Goal: Information Seeking & Learning: Find specific fact

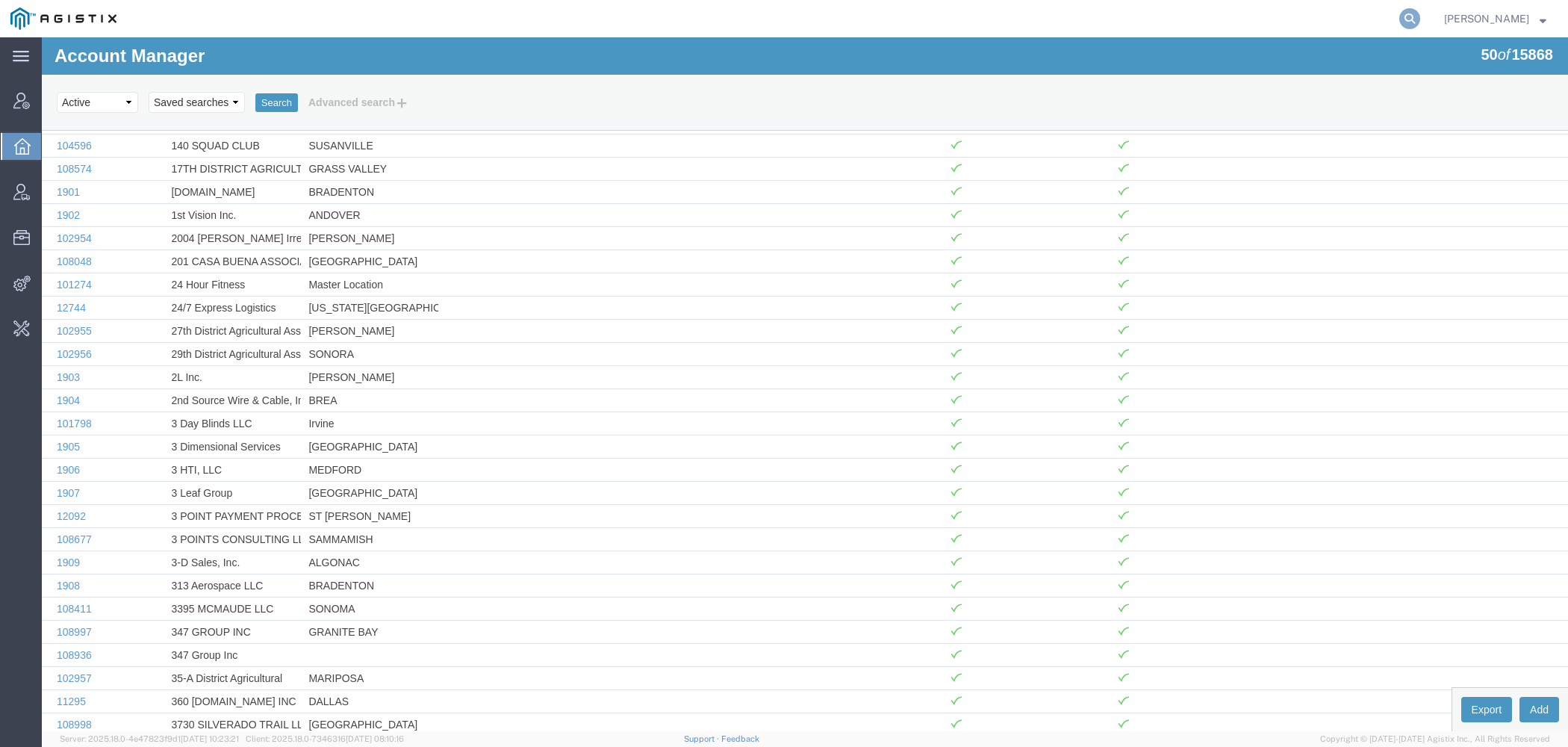
click at [1418, 26] on icon at bounding box center [1409, 18] width 21 height 21
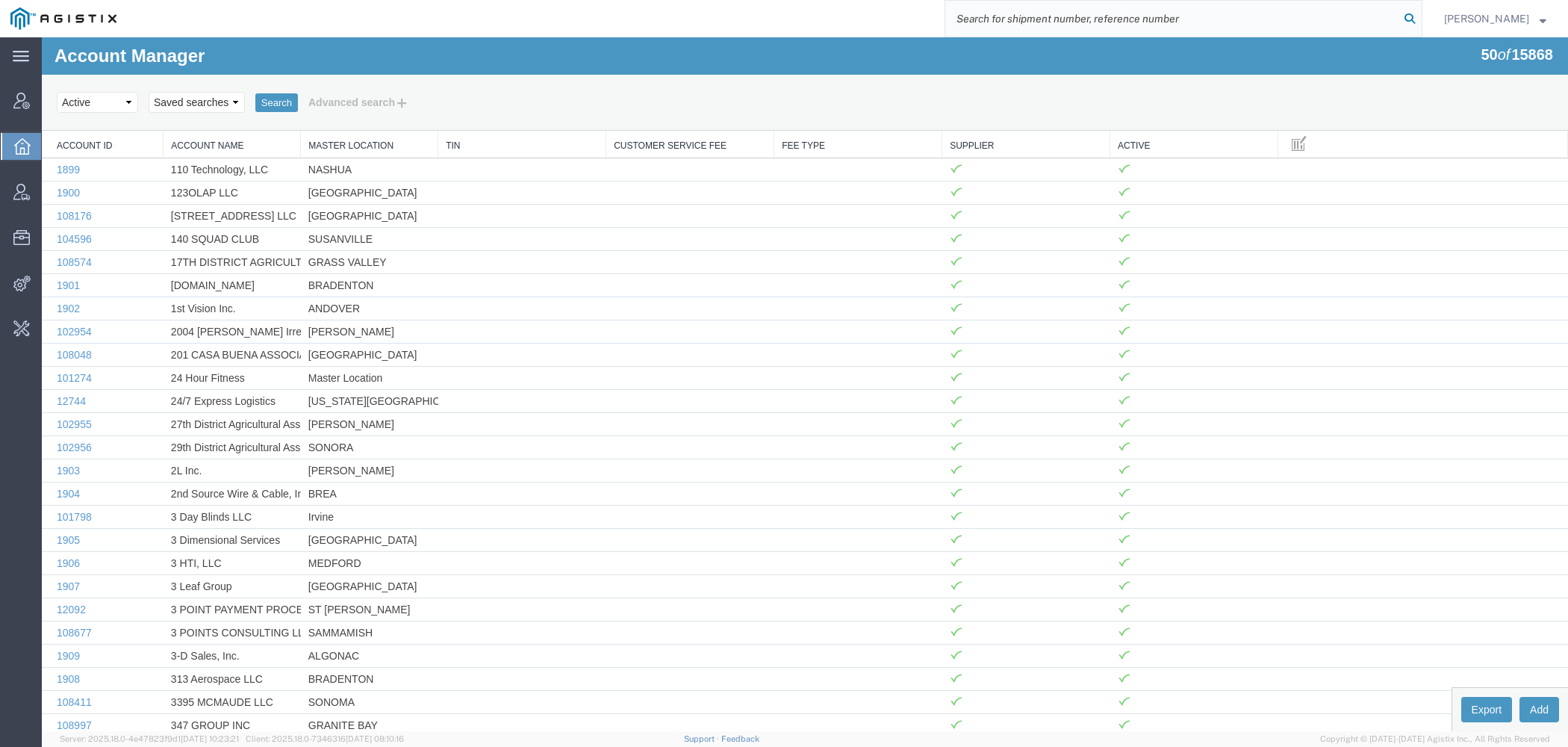
paste input "Syneos"
type input "Syneos"
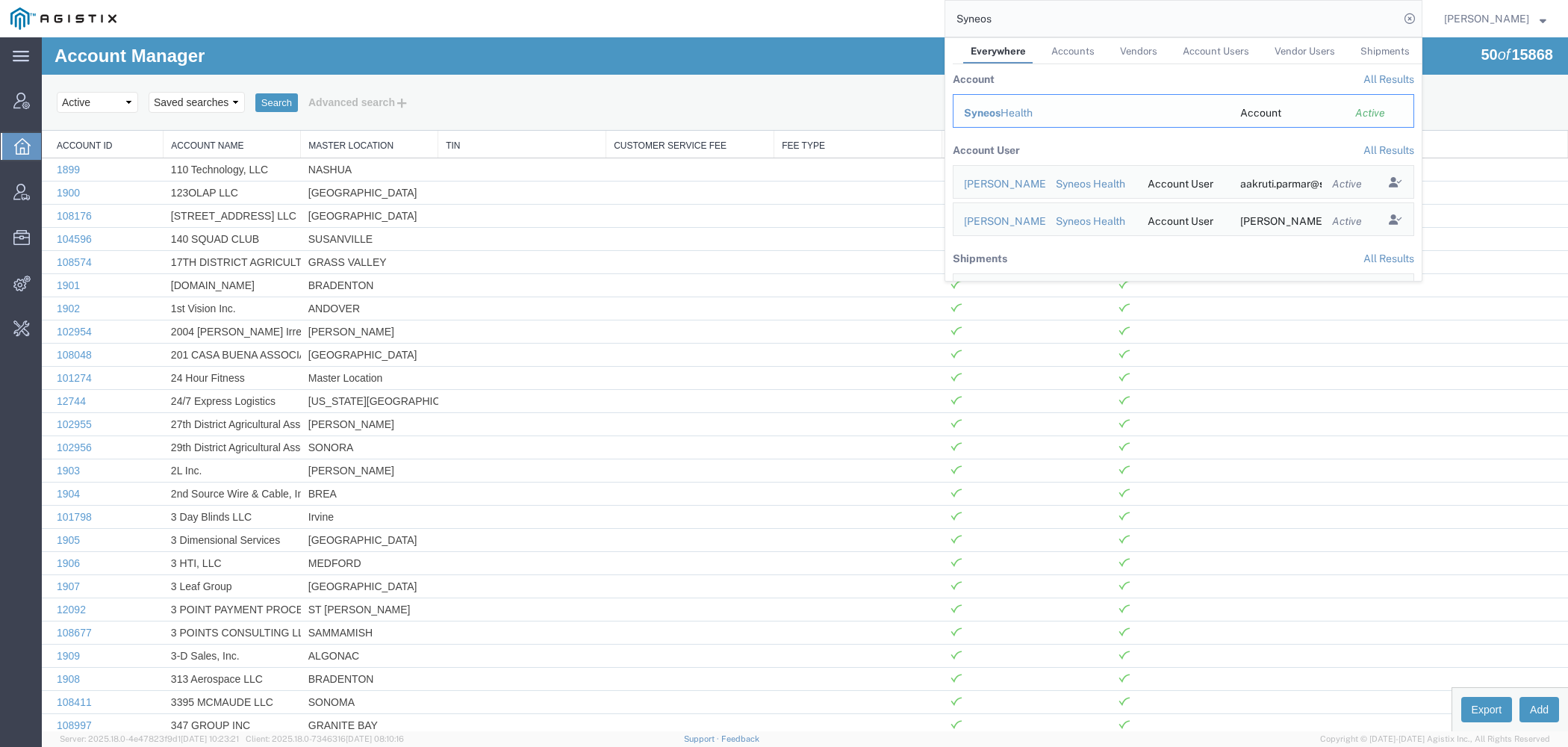
click at [1005, 113] on div "Syneos Health" at bounding box center [1091, 113] width 255 height 16
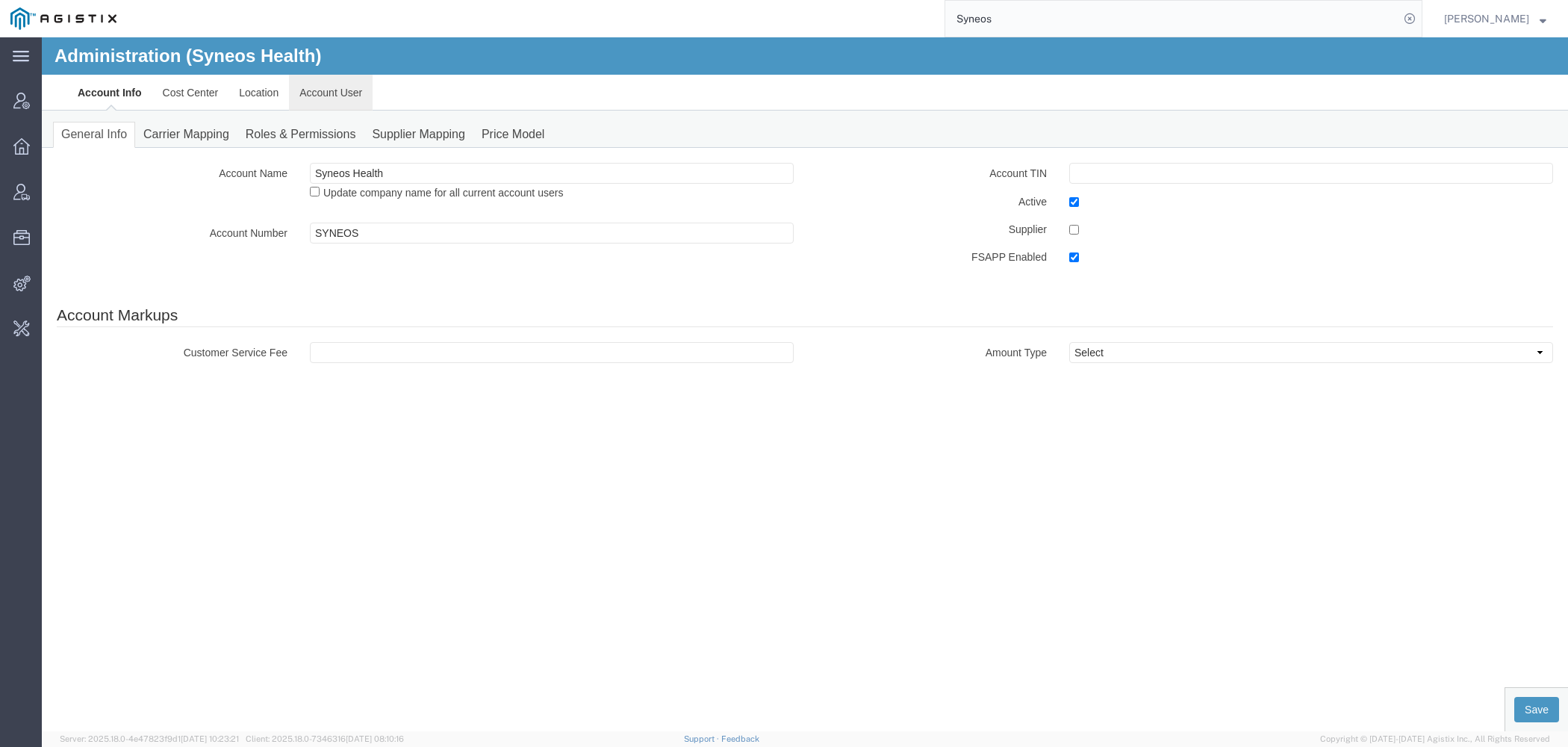
click at [336, 91] on link "Account User" at bounding box center [330, 92] width 84 height 36
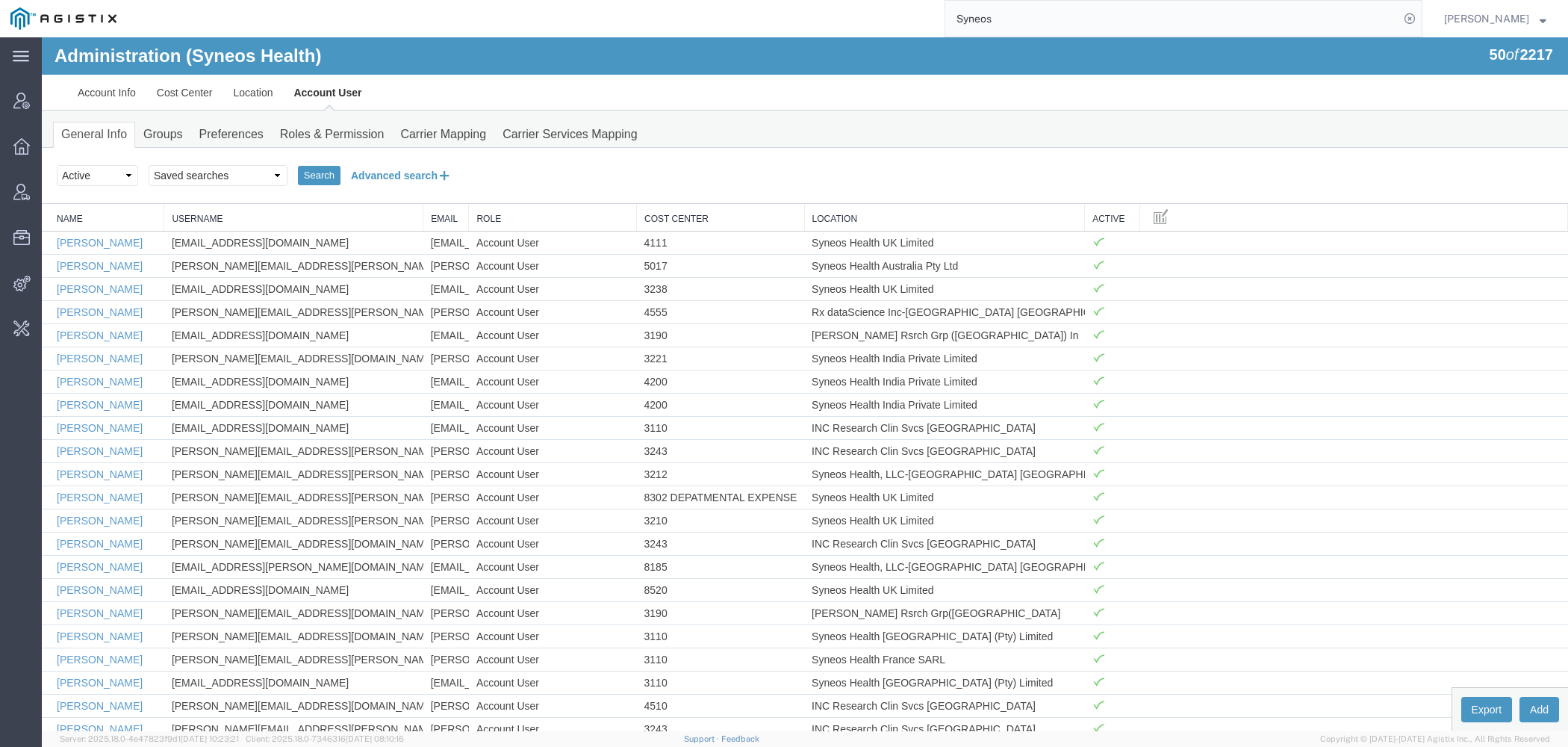
click at [415, 172] on button "Advanced search" at bounding box center [401, 175] width 122 height 26
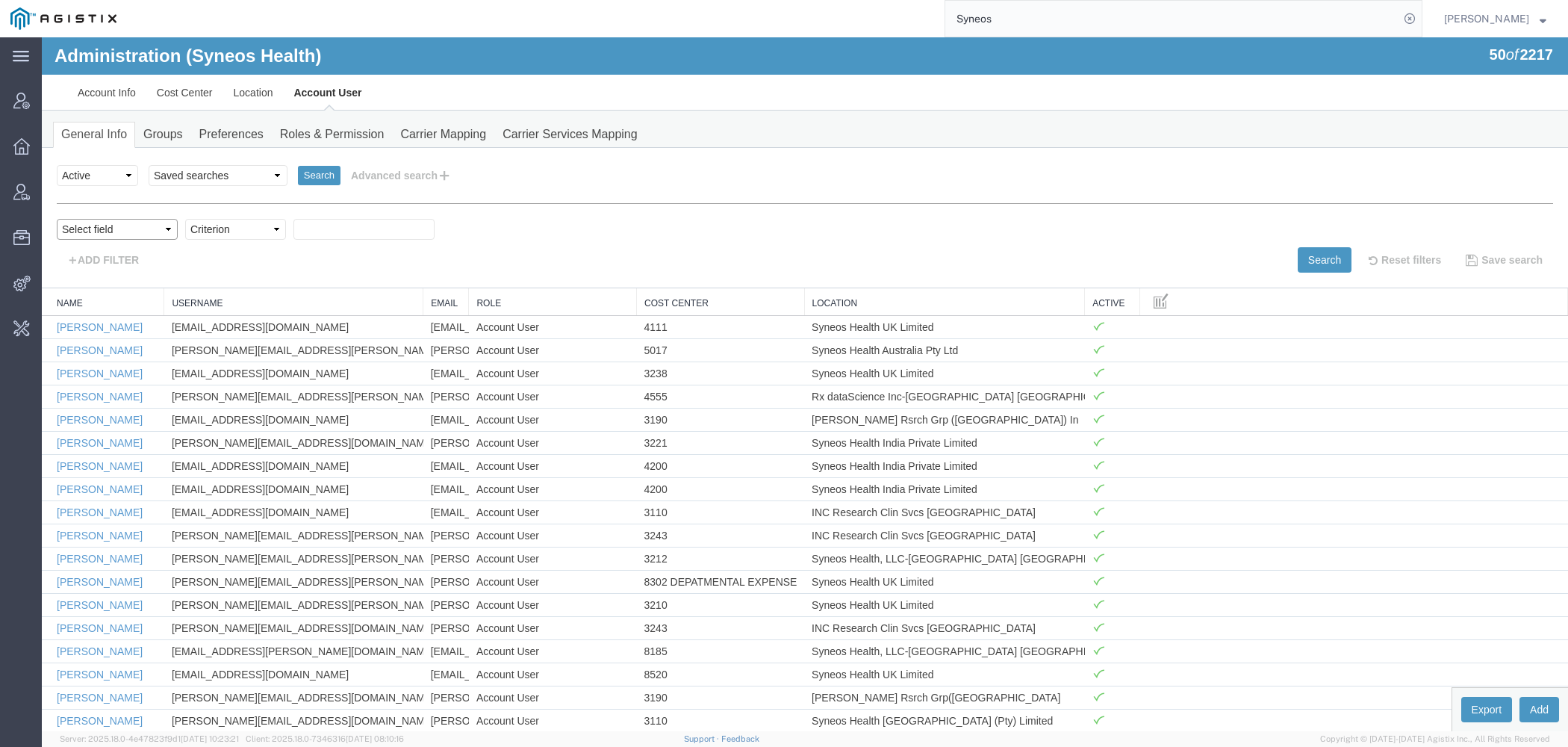
select select "email"
click option "Email" at bounding box center [42, 38] width 0 height 0
select select "contains"
click option "contains" at bounding box center [42, 38] width 0 height 0
paste input "[EMAIL_ADDRESS][DOMAIN_NAME]"
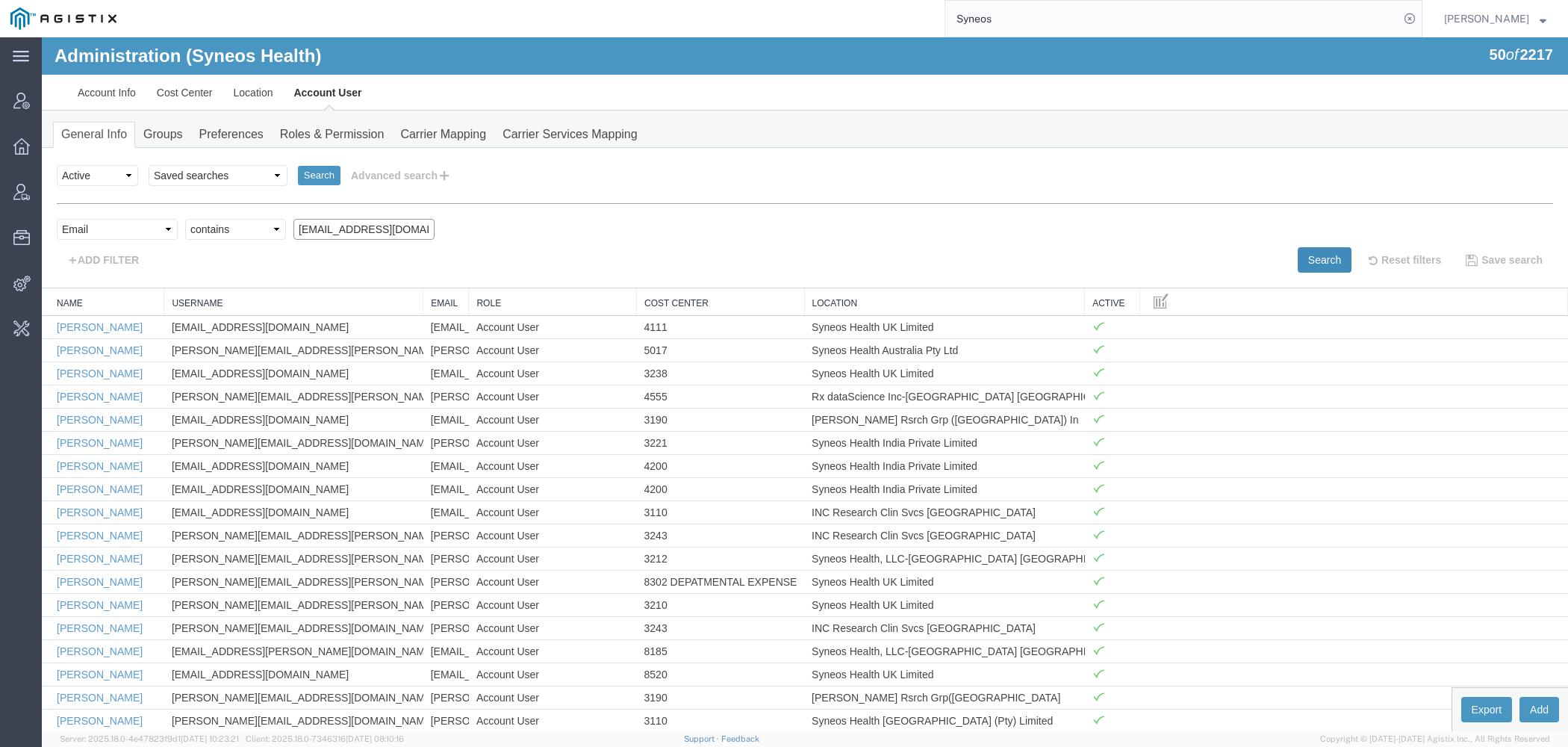
type input "[EMAIL_ADDRESS][DOMAIN_NAME]"
click at [1321, 251] on button "Search" at bounding box center [1324, 260] width 53 height 26
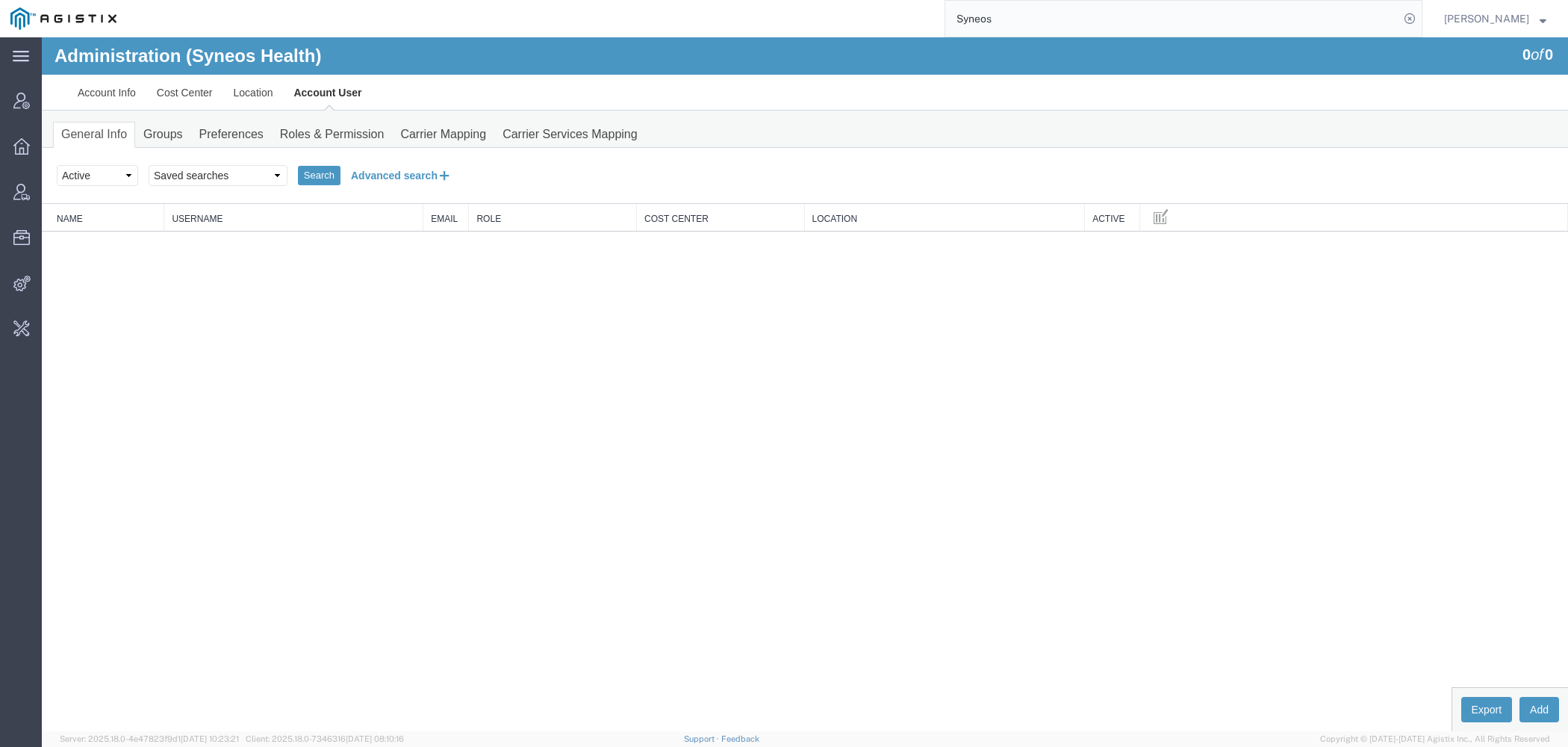
click at [454, 179] on button "Advanced search" at bounding box center [401, 175] width 122 height 26
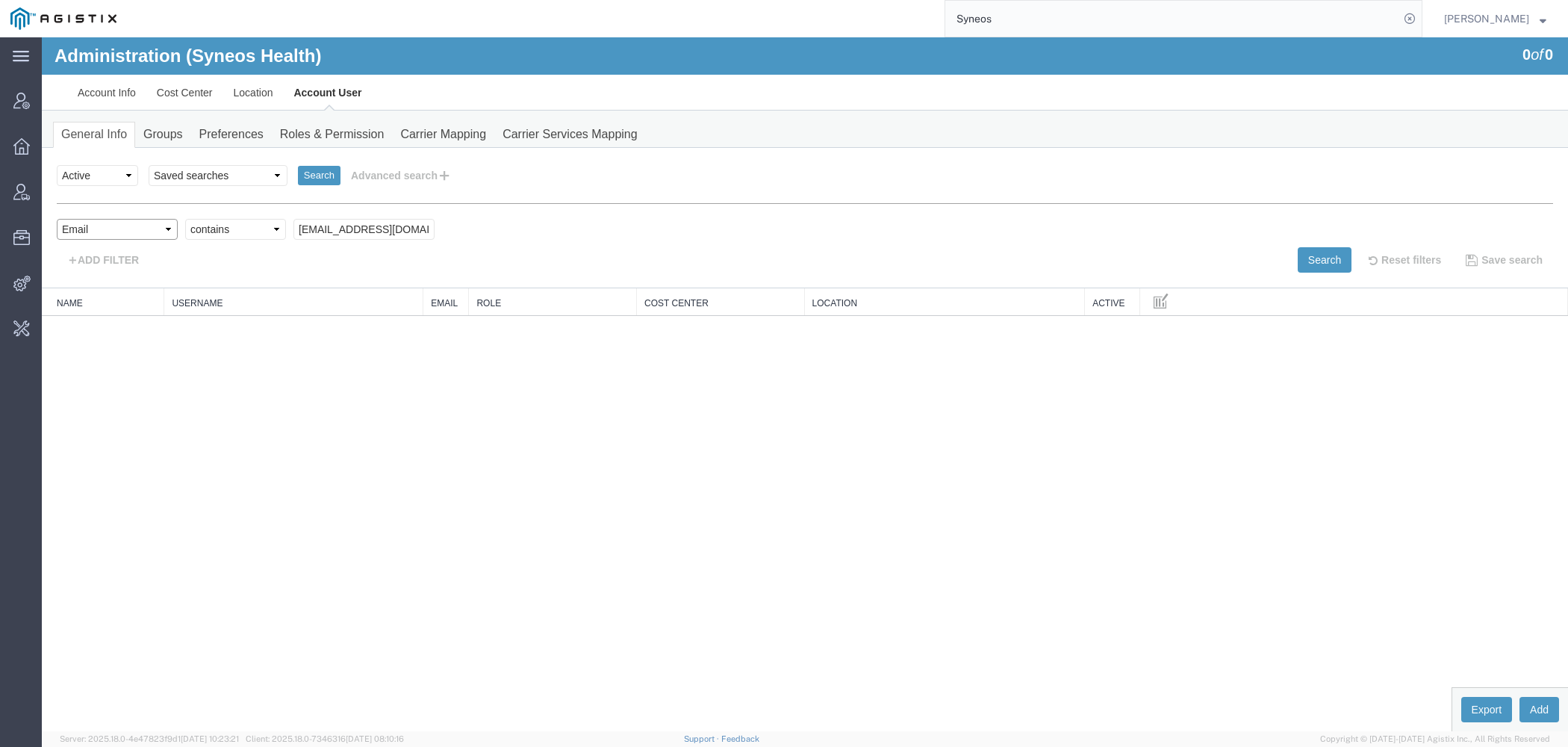
select select "personName"
click option "Name" at bounding box center [42, 38] width 0 height 0
click at [315, 228] on input "text" at bounding box center [364, 229] width 141 height 21
paste input "[EMAIL_ADDRESS][DOMAIN_NAME]"
drag, startPoint x: 327, startPoint y: 224, endPoint x: 506, endPoint y: 224, distance: 179.0
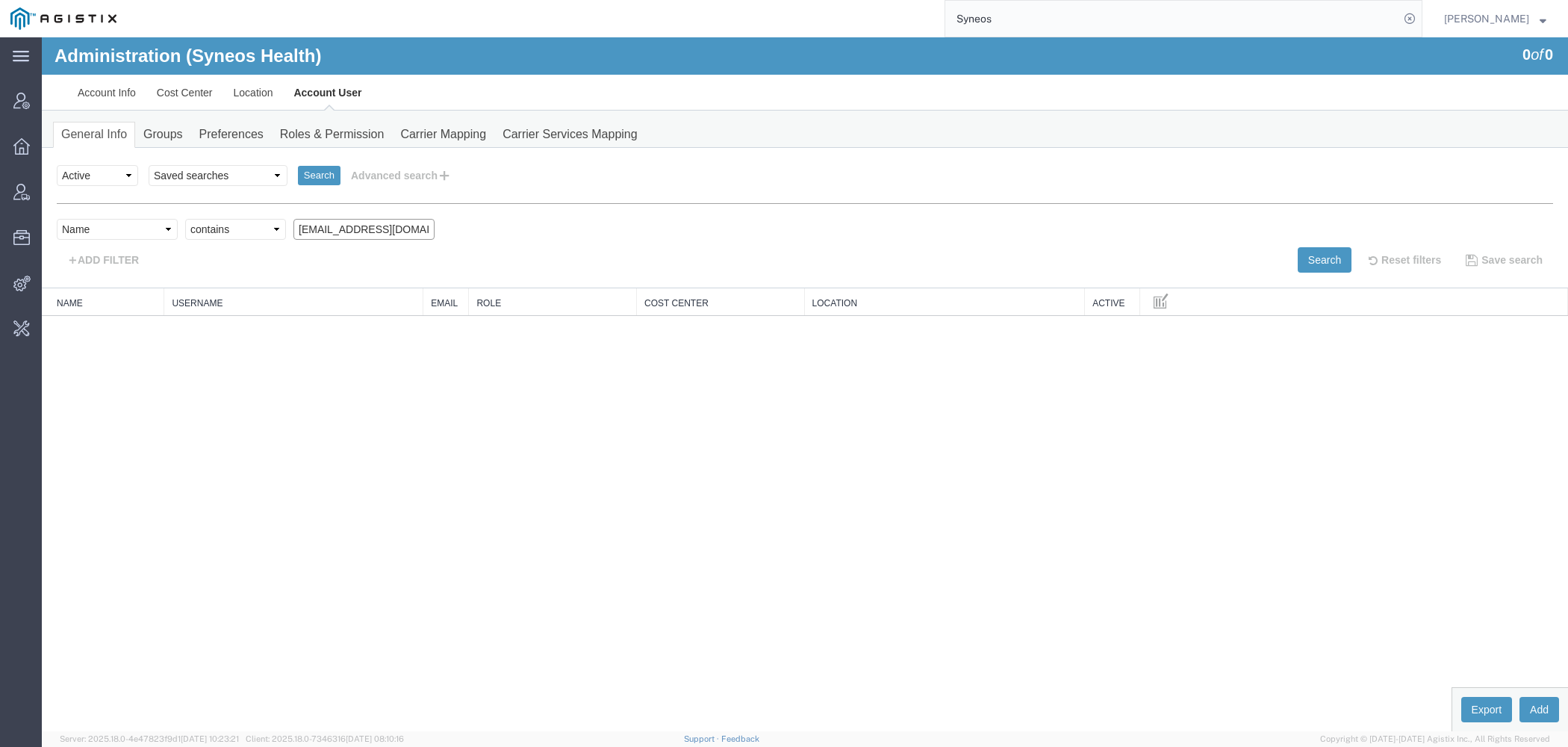
click at [434, 224] on input "[EMAIL_ADDRESS][DOMAIN_NAME]" at bounding box center [364, 229] width 141 height 21
click at [1304, 266] on button "Search" at bounding box center [1324, 260] width 53 height 26
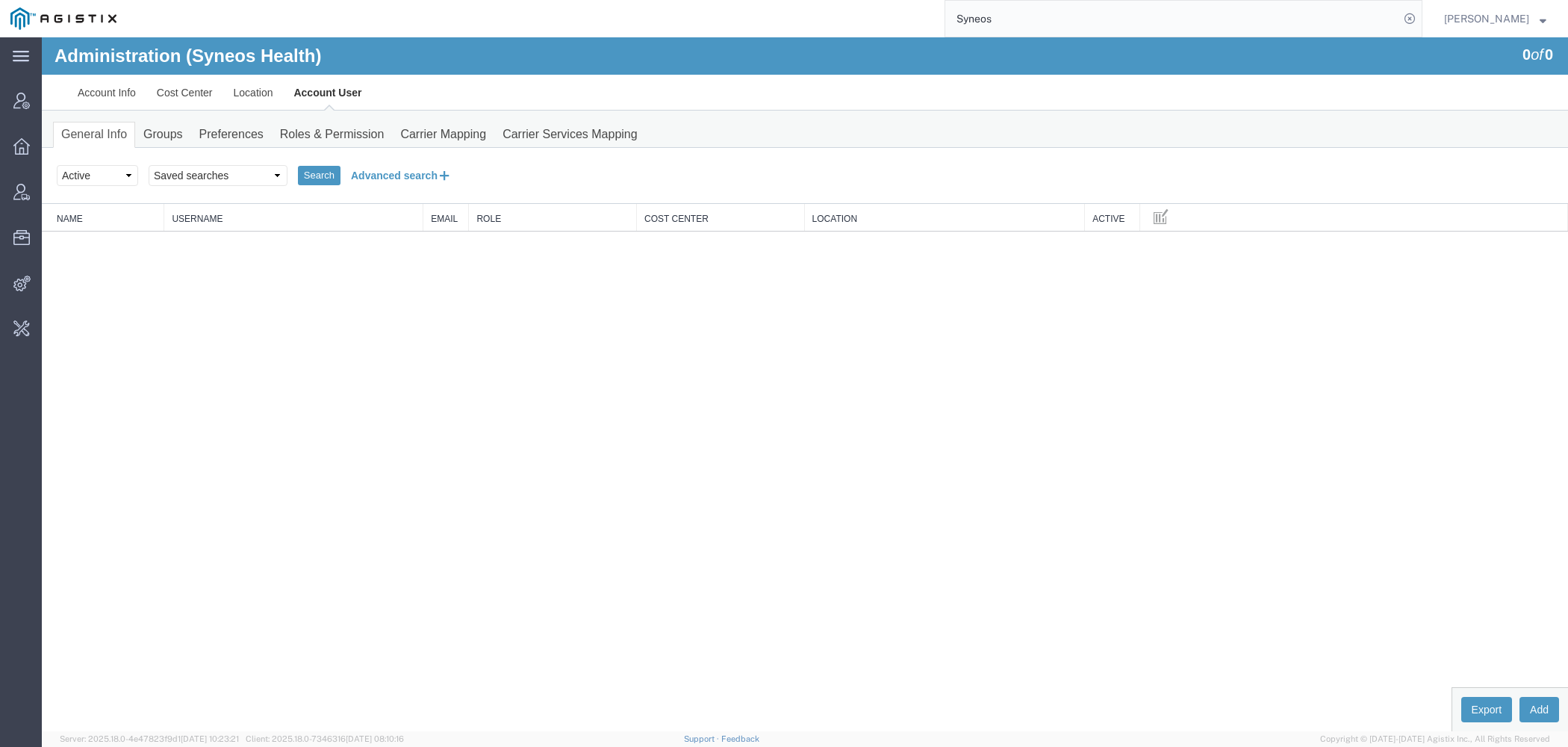
click at [407, 172] on button "Advanced search" at bounding box center [401, 175] width 122 height 26
drag, startPoint x: 366, startPoint y: 227, endPoint x: 109, endPoint y: 218, distance: 257.2
click at [294, 219] on input "aabha" at bounding box center [364, 229] width 141 height 21
type input "shah"
click at [1307, 254] on button "Search" at bounding box center [1324, 260] width 53 height 26
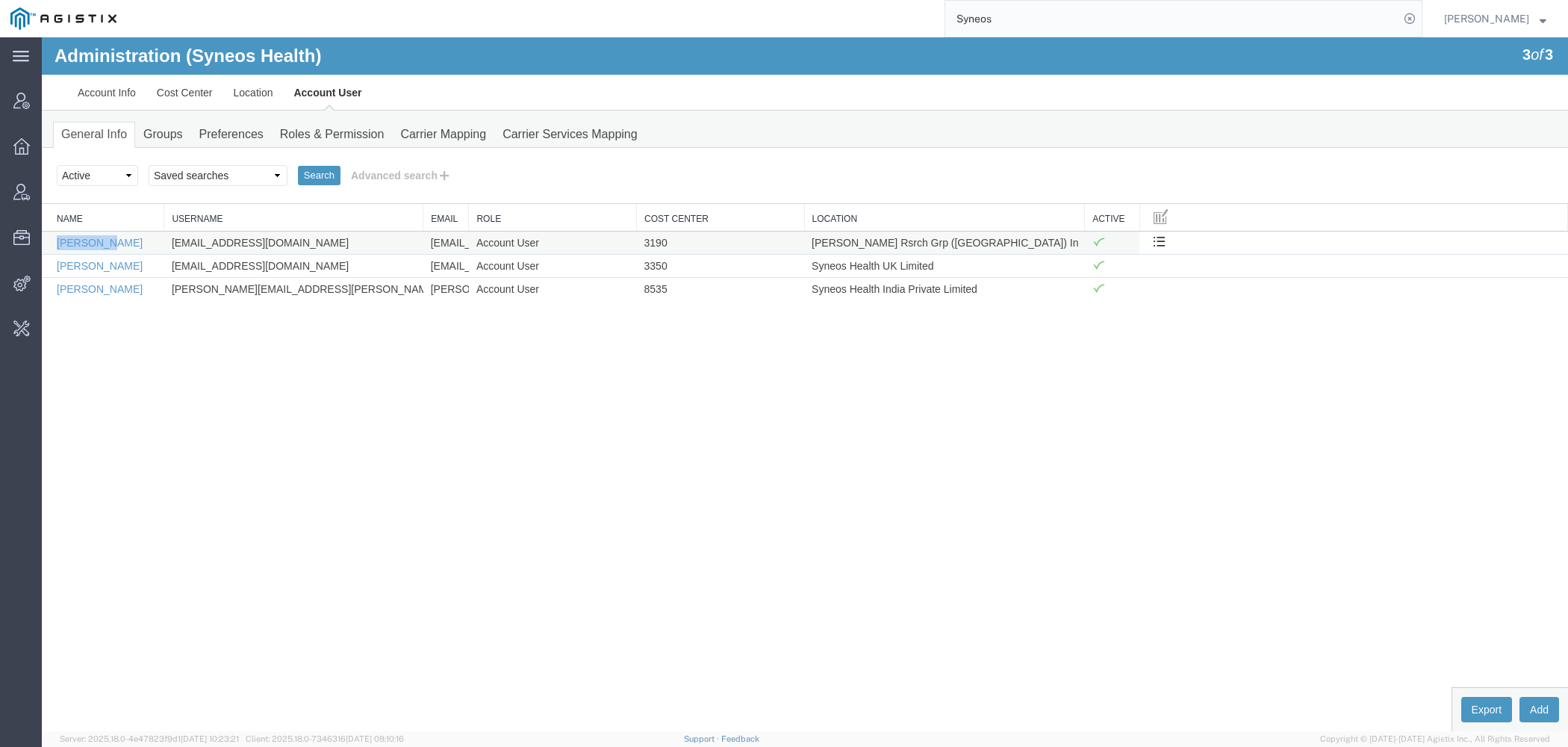
drag, startPoint x: 56, startPoint y: 241, endPoint x: 118, endPoint y: 241, distance: 62.0
click at [118, 241] on td "[PERSON_NAME]" at bounding box center [103, 241] width 123 height 23
copy link "[PERSON_NAME]"
